Goal: Information Seeking & Learning: Learn about a topic

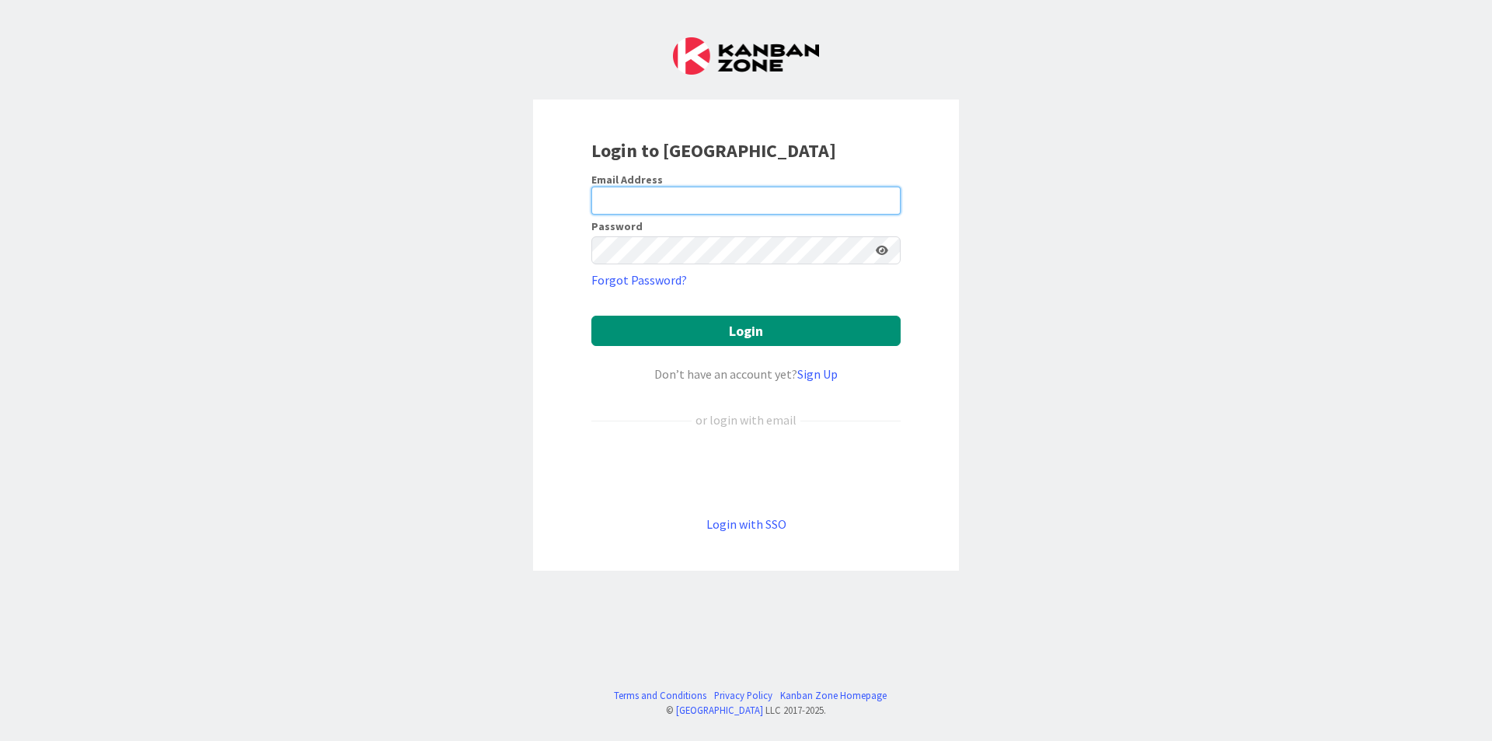
click at [735, 198] on input "email" at bounding box center [745, 200] width 309 height 28
type input "[EMAIL_ADDRESS][DOMAIN_NAME]"
click at [834, 266] on form "Email Address [EMAIL_ADDRESS][DOMAIN_NAME] Password Forgot Password? Login Don’…" at bounding box center [745, 353] width 309 height 361
click at [591, 315] on button "Login" at bounding box center [745, 330] width 309 height 30
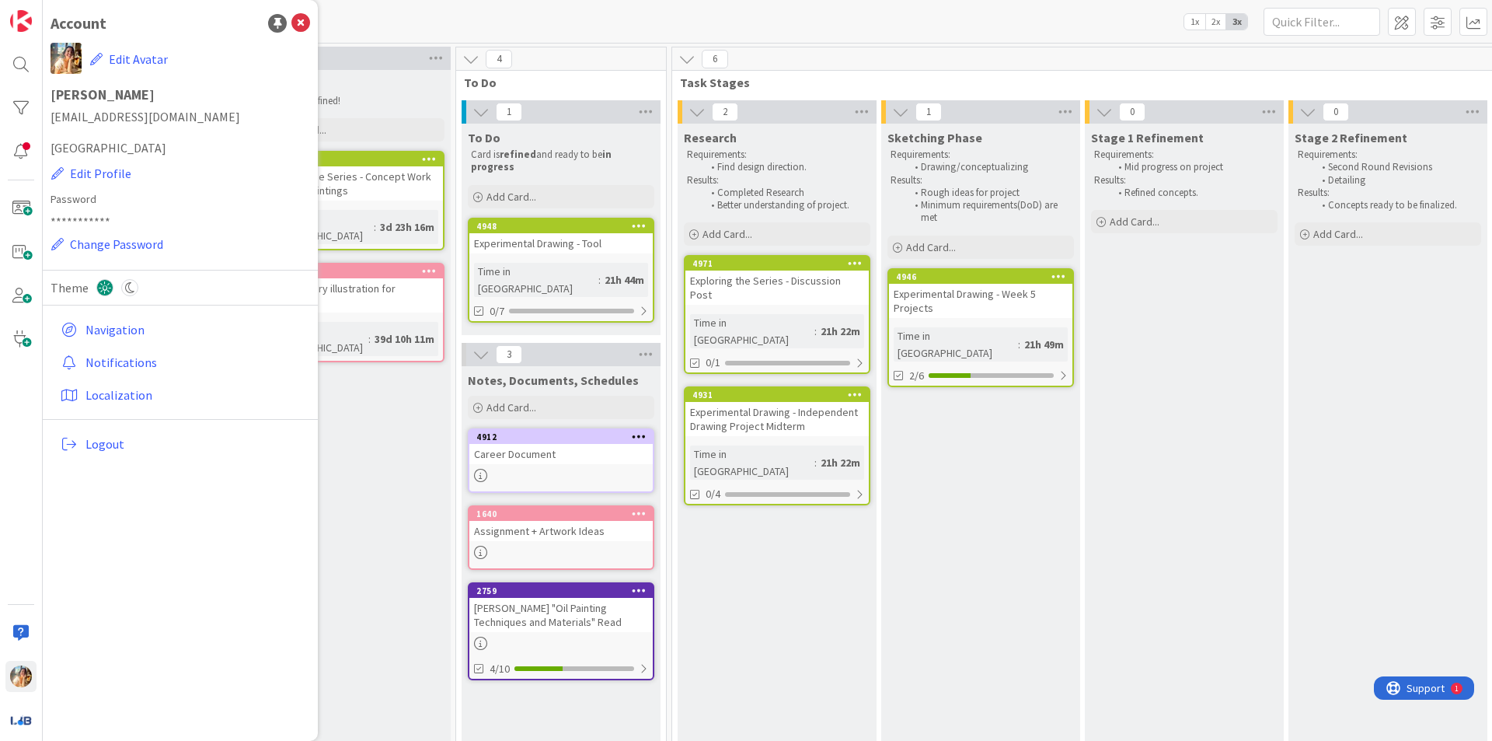
click at [302, 23] on icon at bounding box center [300, 23] width 19 height 19
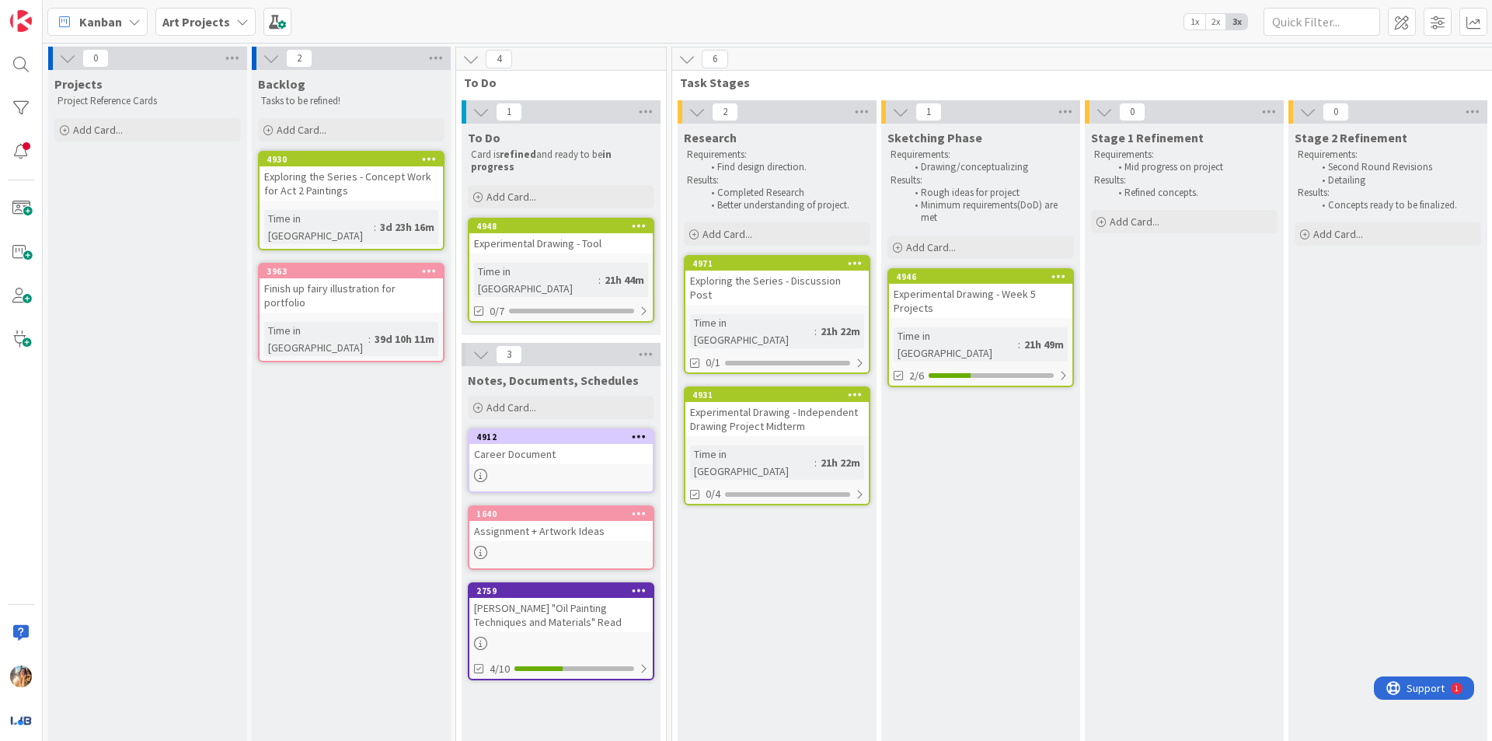
click at [763, 285] on div "Exploring the Series - Discussion Post" at bounding box center [776, 287] width 183 height 34
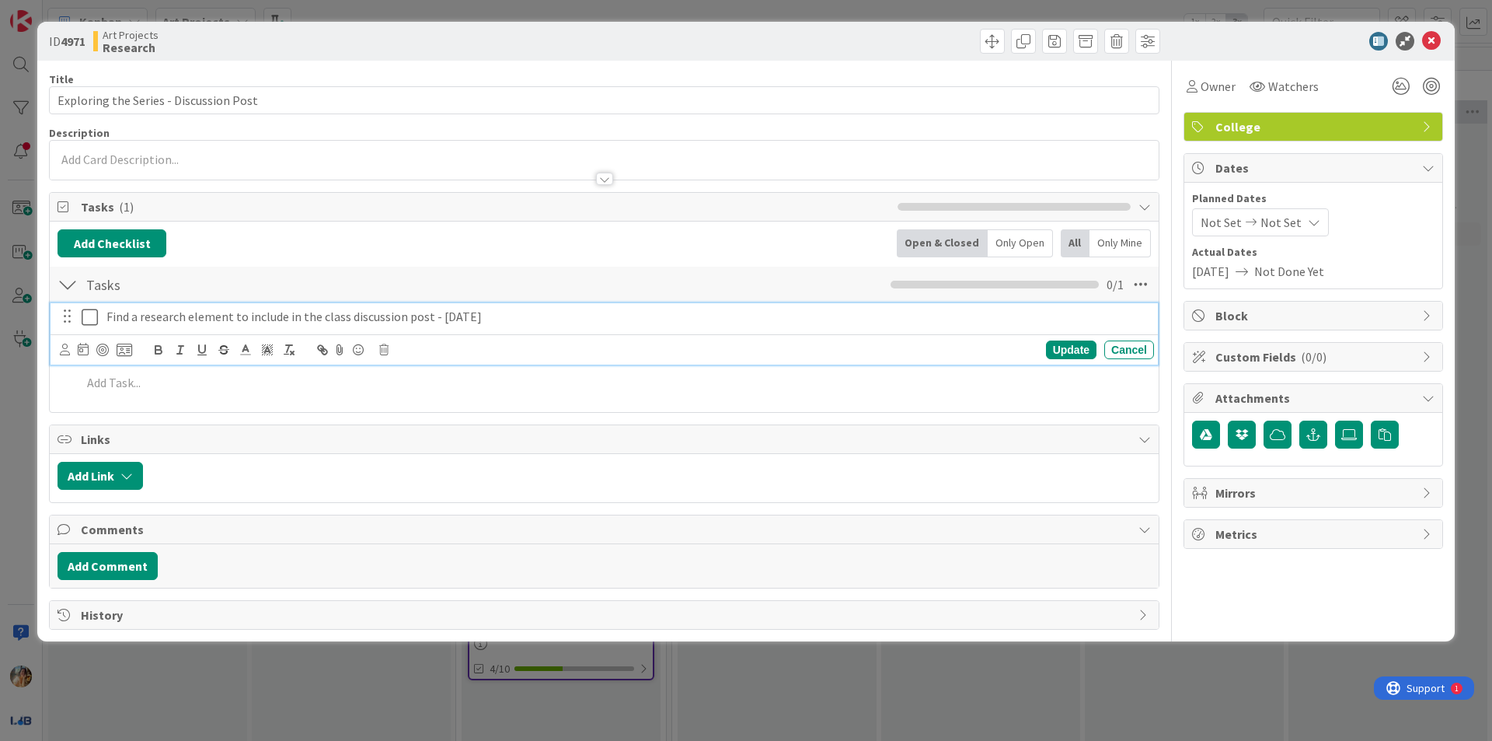
click at [96, 317] on icon at bounding box center [90, 317] width 16 height 19
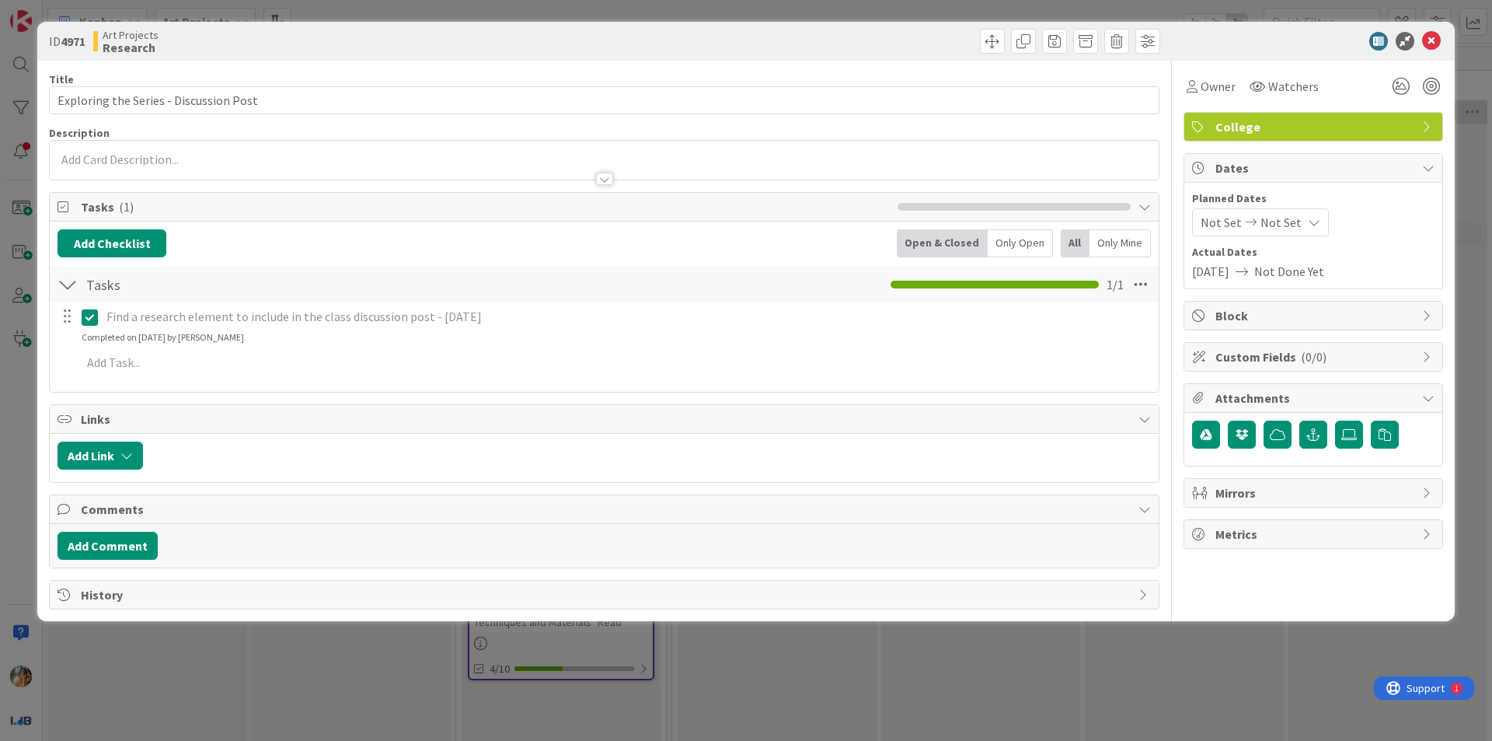
click at [0, 403] on div "ID 4971 Art Projects Research Title 38 / 128 Exploring the Series - Discussion …" at bounding box center [746, 370] width 1492 height 741
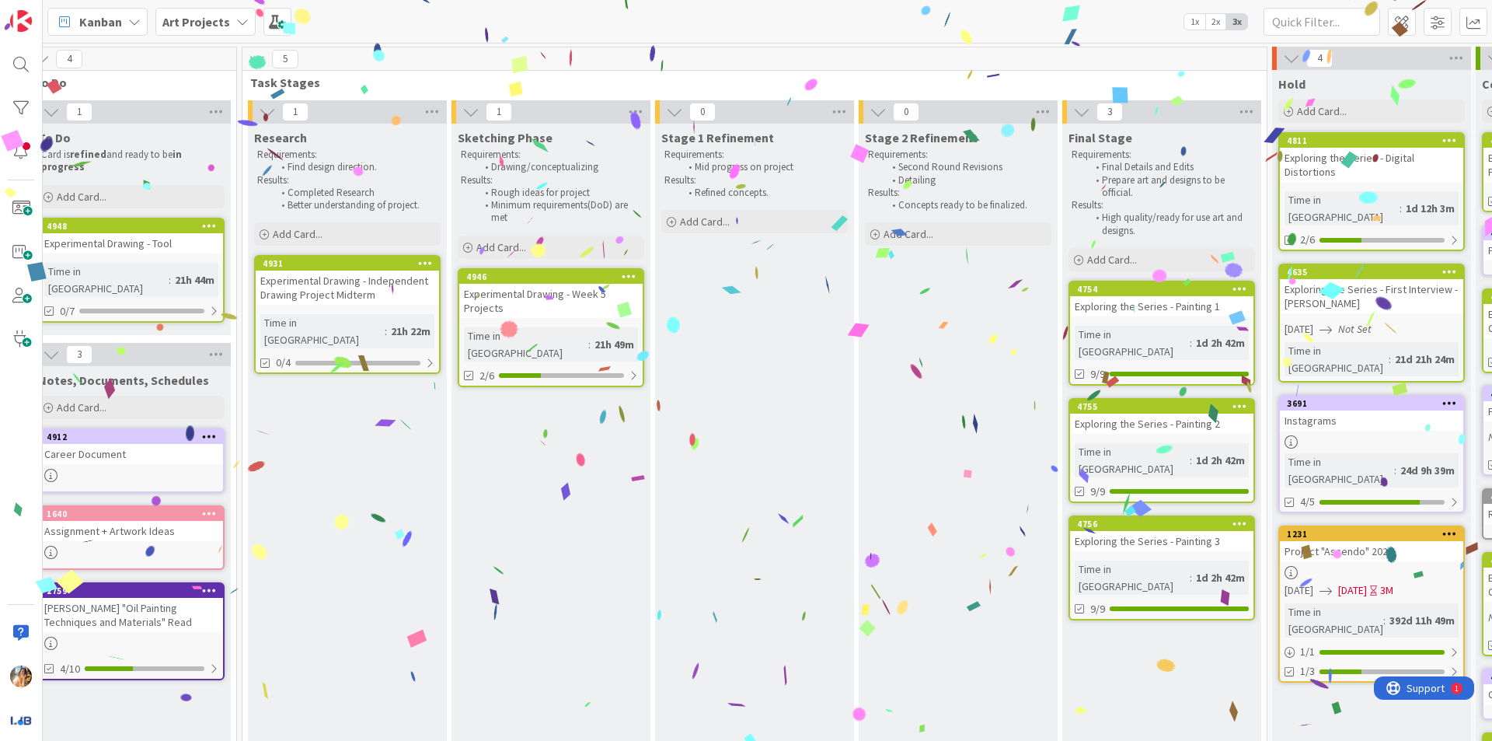
scroll to position [0, 352]
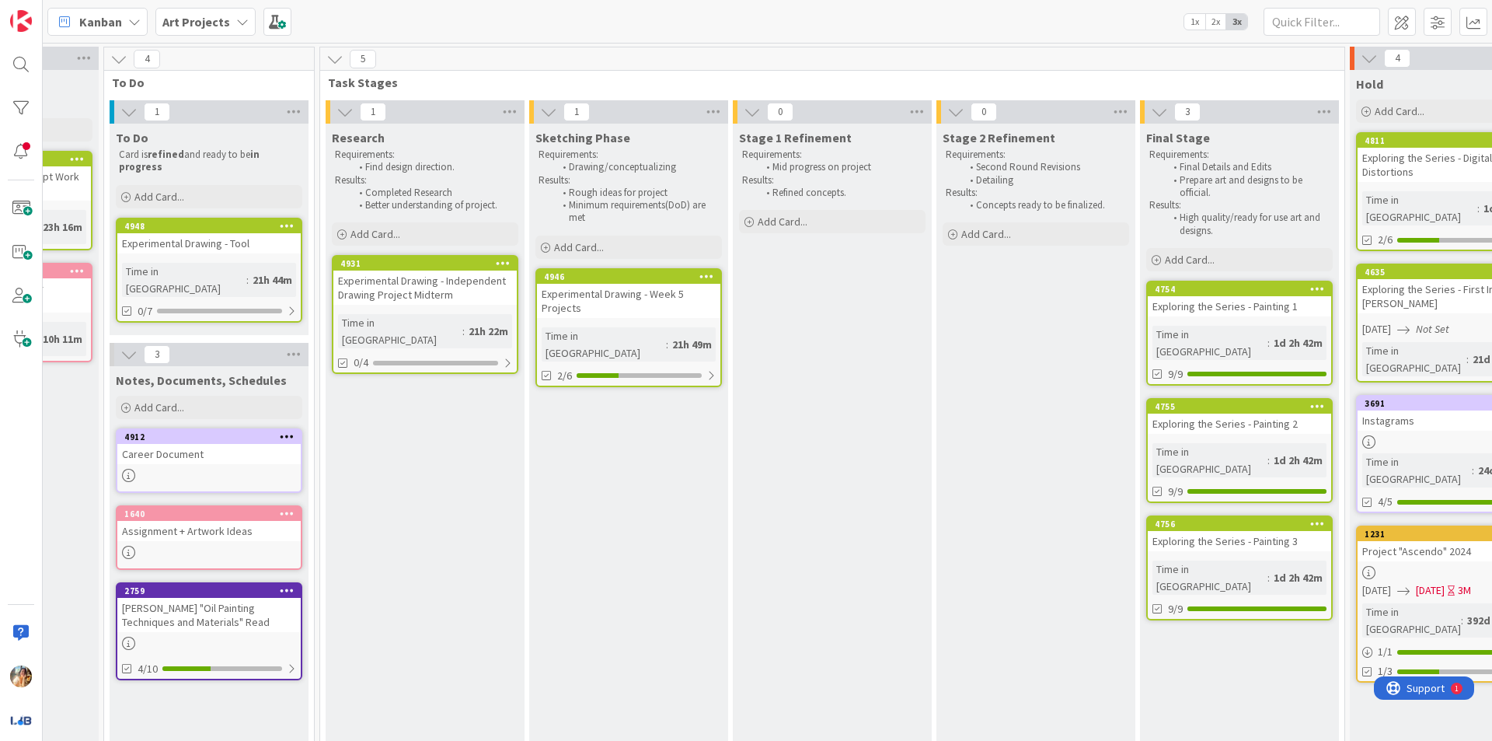
click at [623, 289] on div "Experimental Drawing - Week 5 Projects" at bounding box center [628, 301] width 183 height 34
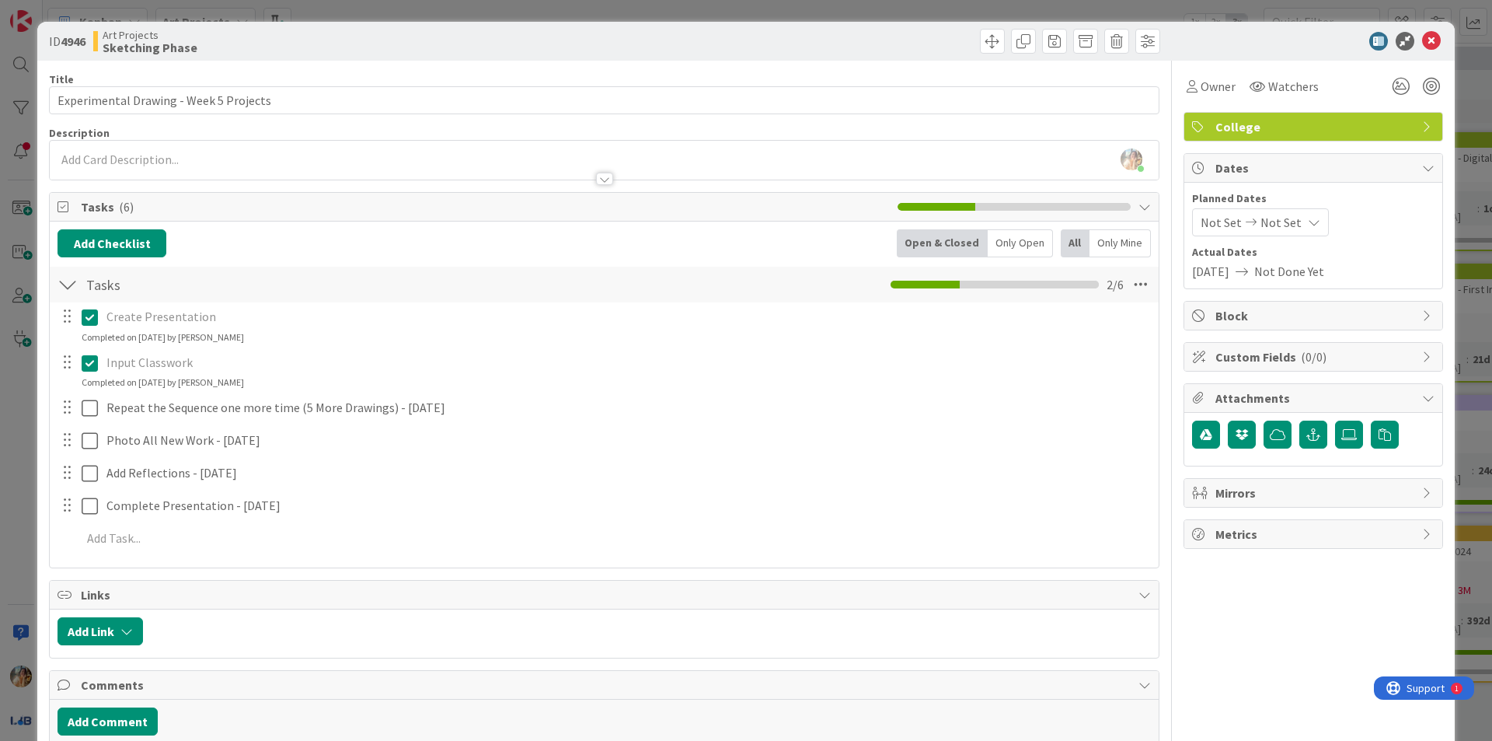
click at [2, 423] on div "ID 4946 Art Projects Sketching Phase Title 38 / 128 Experimental Drawing - Week…" at bounding box center [746, 370] width 1492 height 741
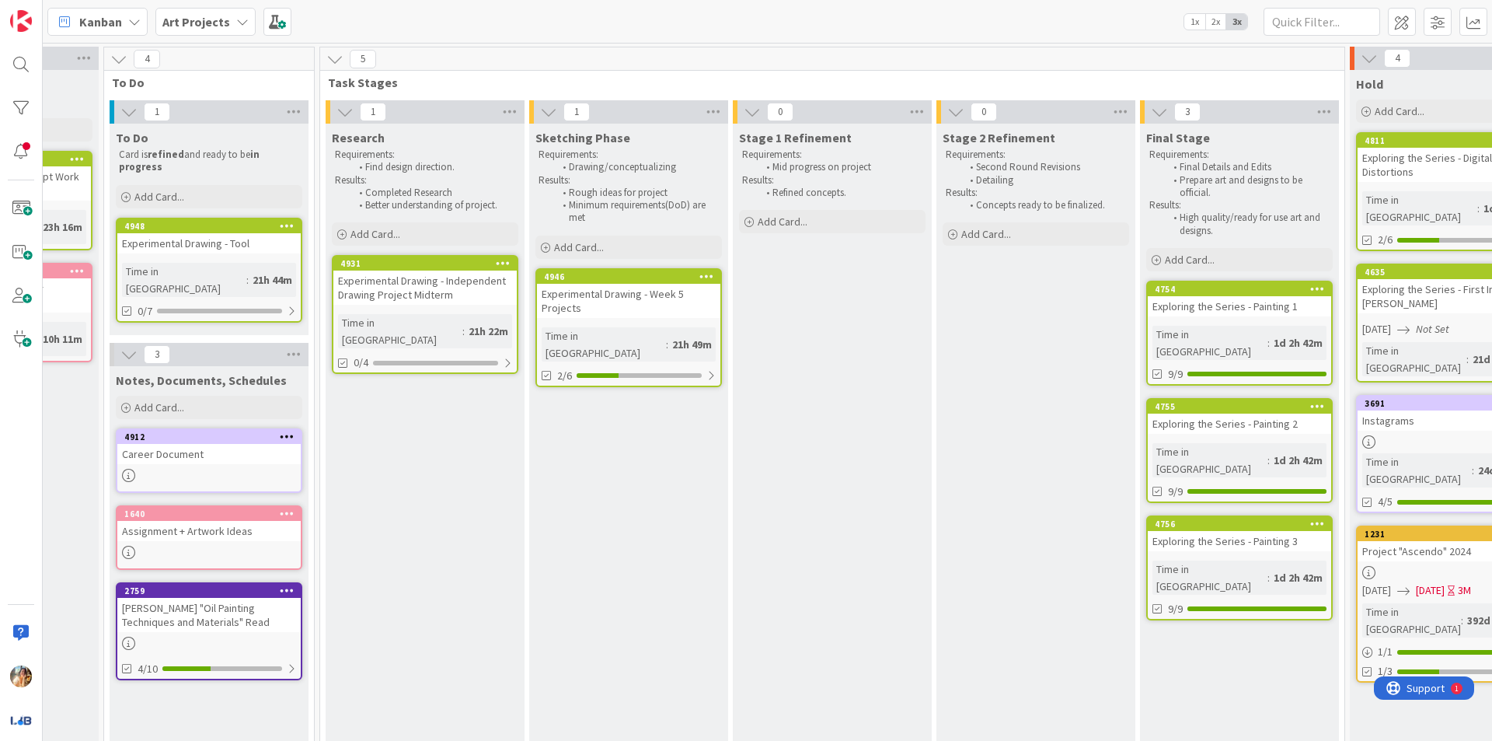
click at [391, 285] on div "Experimental Drawing - Independent Drawing Project Midterm" at bounding box center [424, 287] width 183 height 34
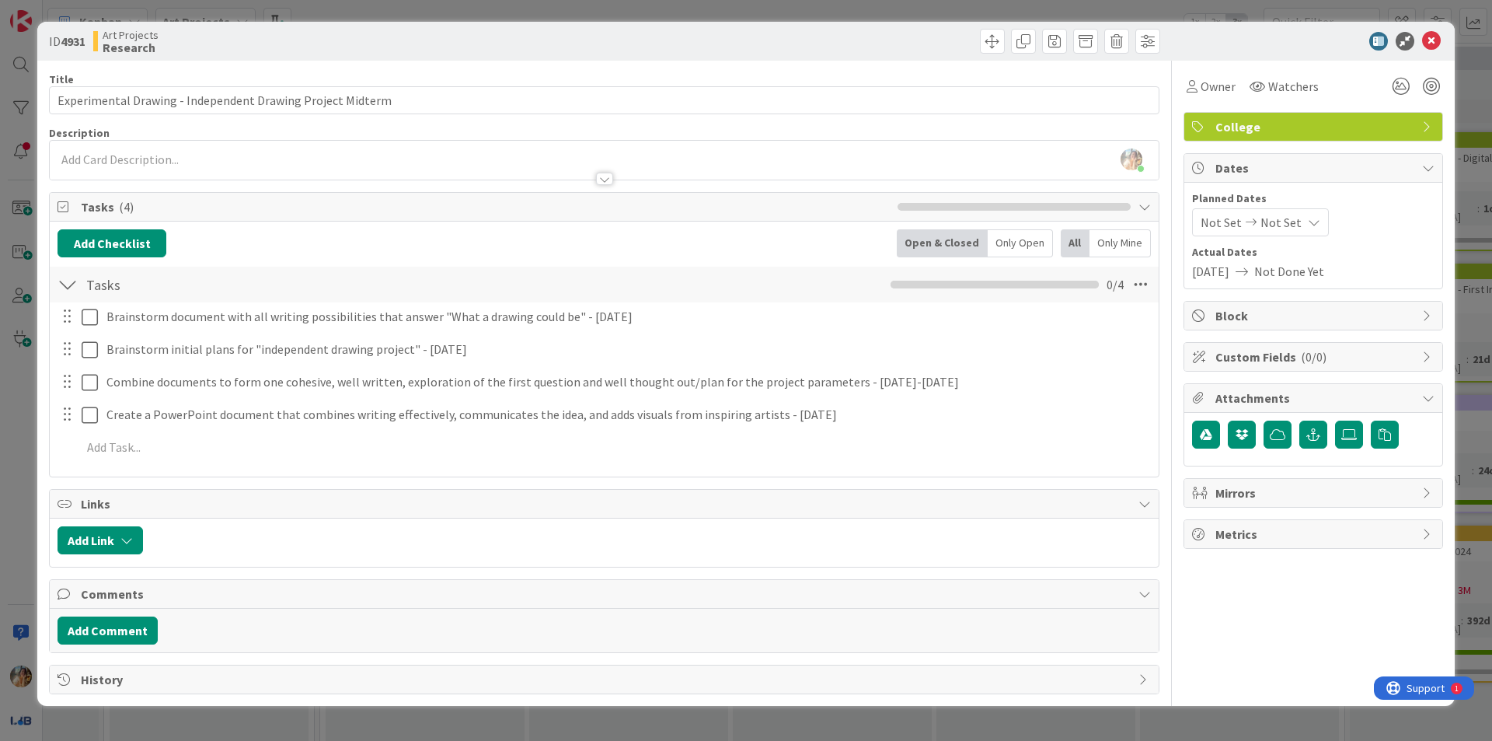
click at [0, 414] on div "ID 4931 Art Projects Research Title 58 / 128 Experimental Drawing - Independent…" at bounding box center [746, 370] width 1492 height 741
